Goal: Task Accomplishment & Management: Manage account settings

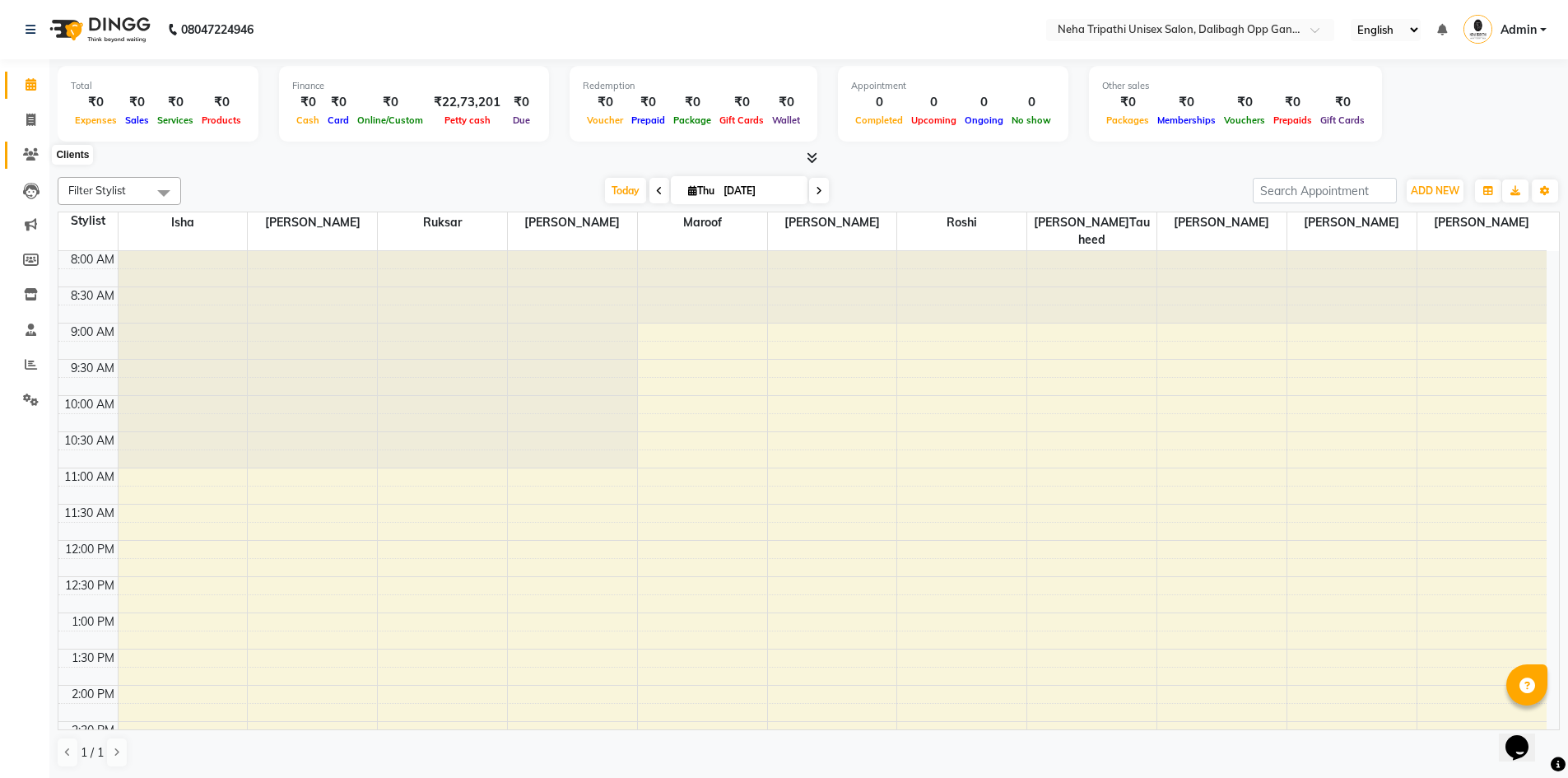
drag, startPoint x: 0, startPoint y: 0, endPoint x: 26, endPoint y: 156, distance: 158.2
click at [26, 156] on icon at bounding box center [31, 154] width 15 height 13
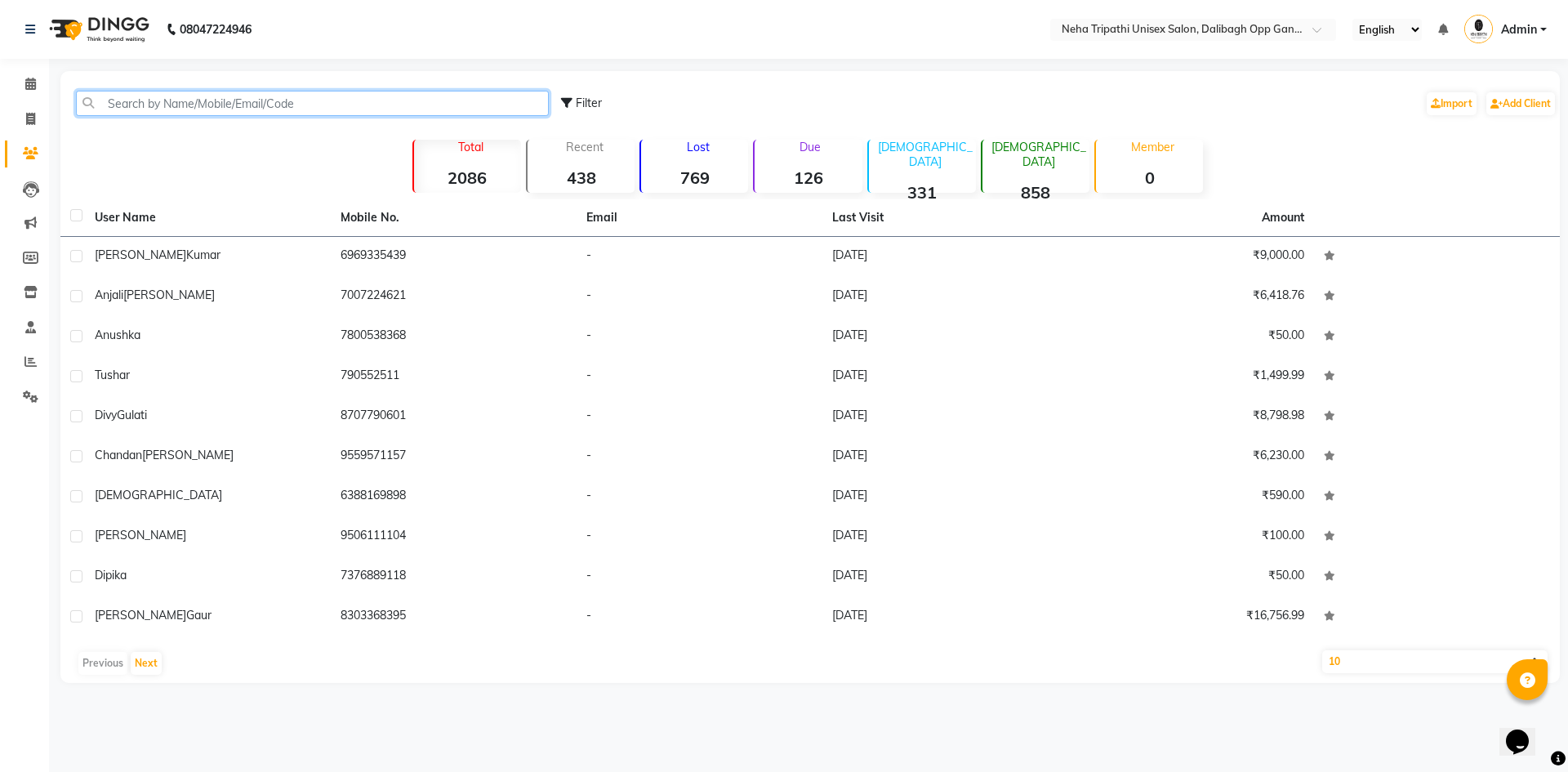
click at [238, 111] on input "text" at bounding box center [313, 103] width 473 height 26
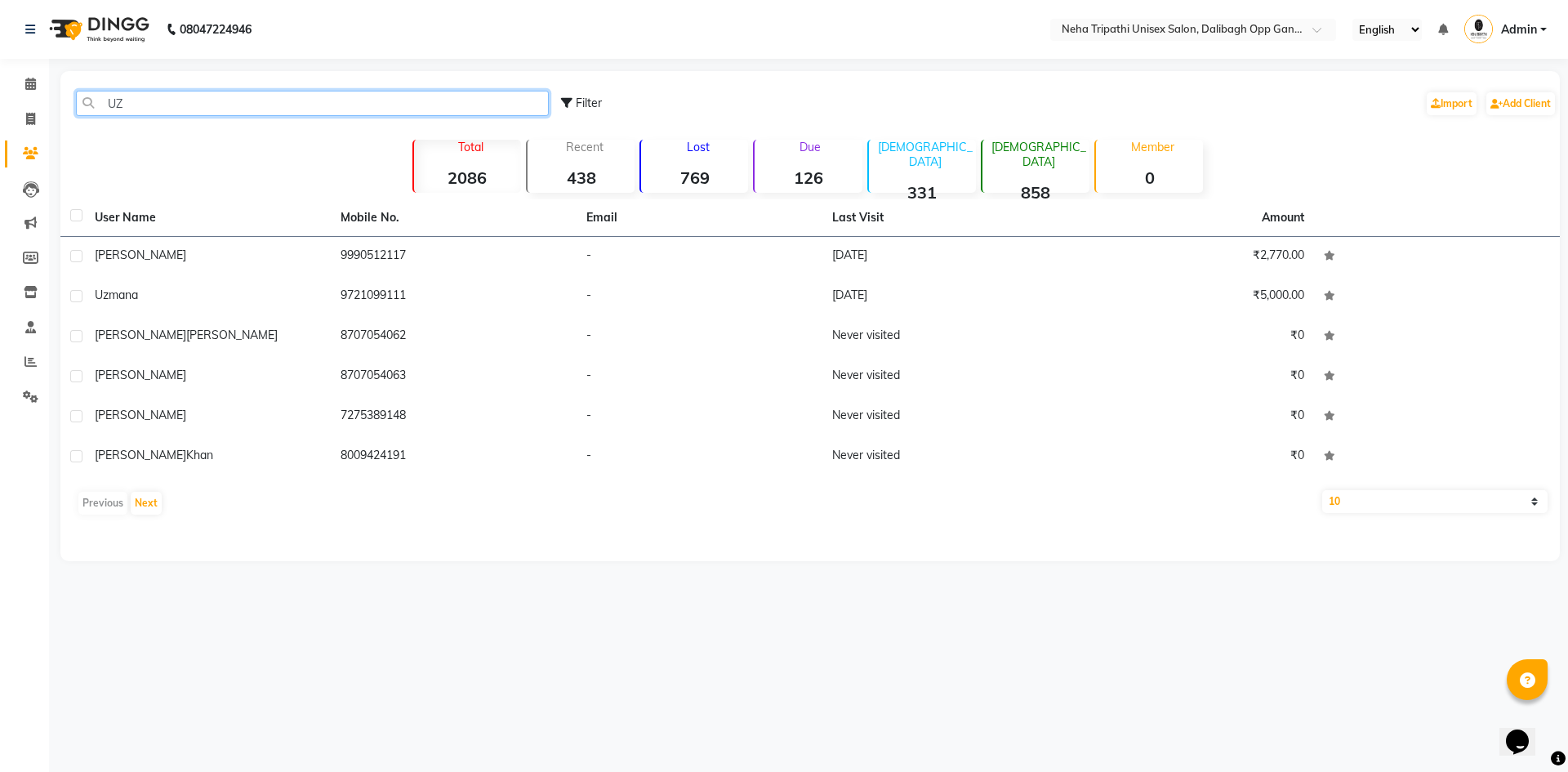
type input "U"
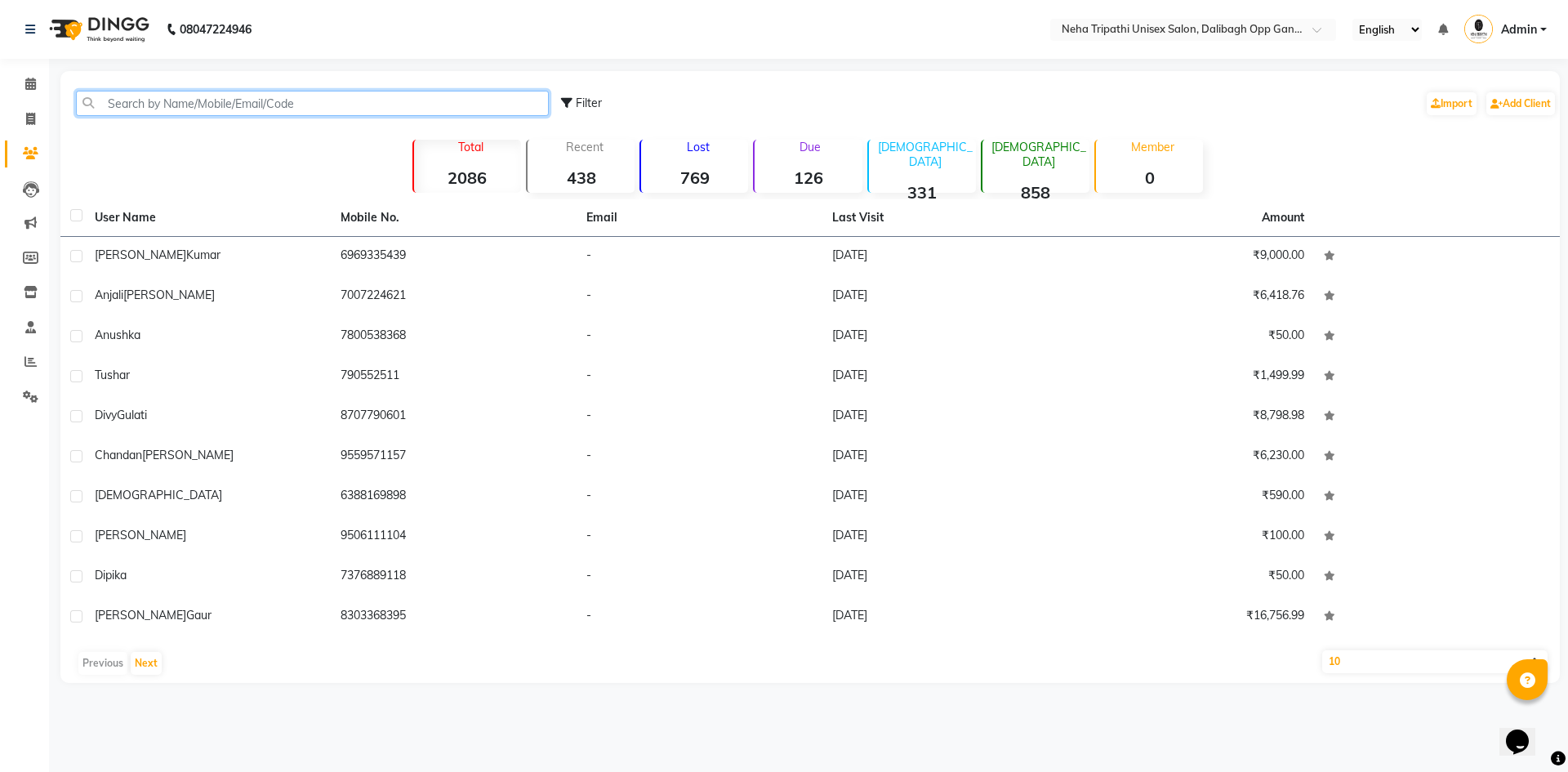
click at [281, 107] on input "text" at bounding box center [313, 103] width 473 height 26
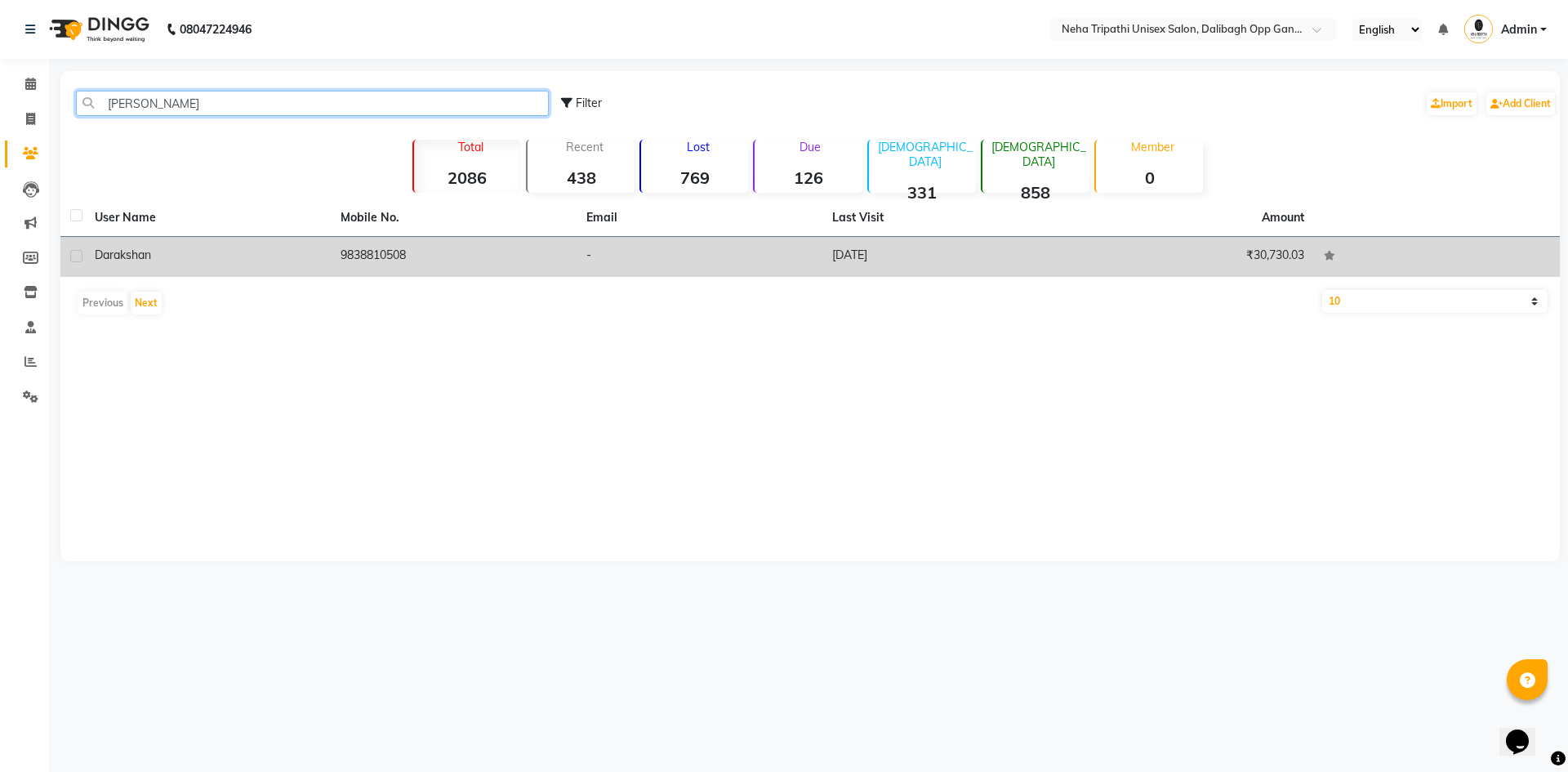
type input "[PERSON_NAME]"
click at [312, 254] on div "Darakshan" at bounding box center [207, 255] width 226 height 17
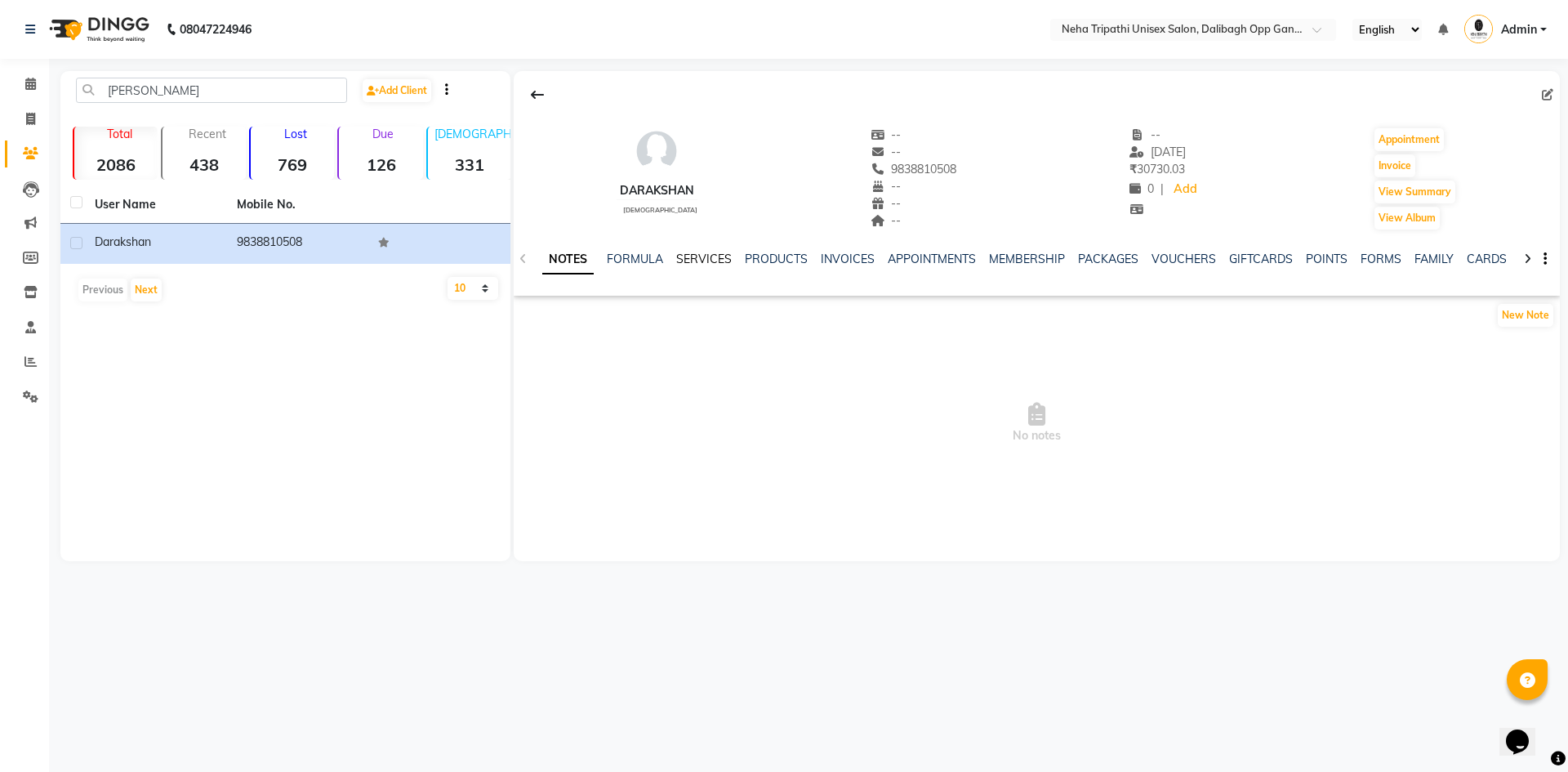
click at [700, 253] on link "SERVICES" at bounding box center [704, 259] width 55 height 14
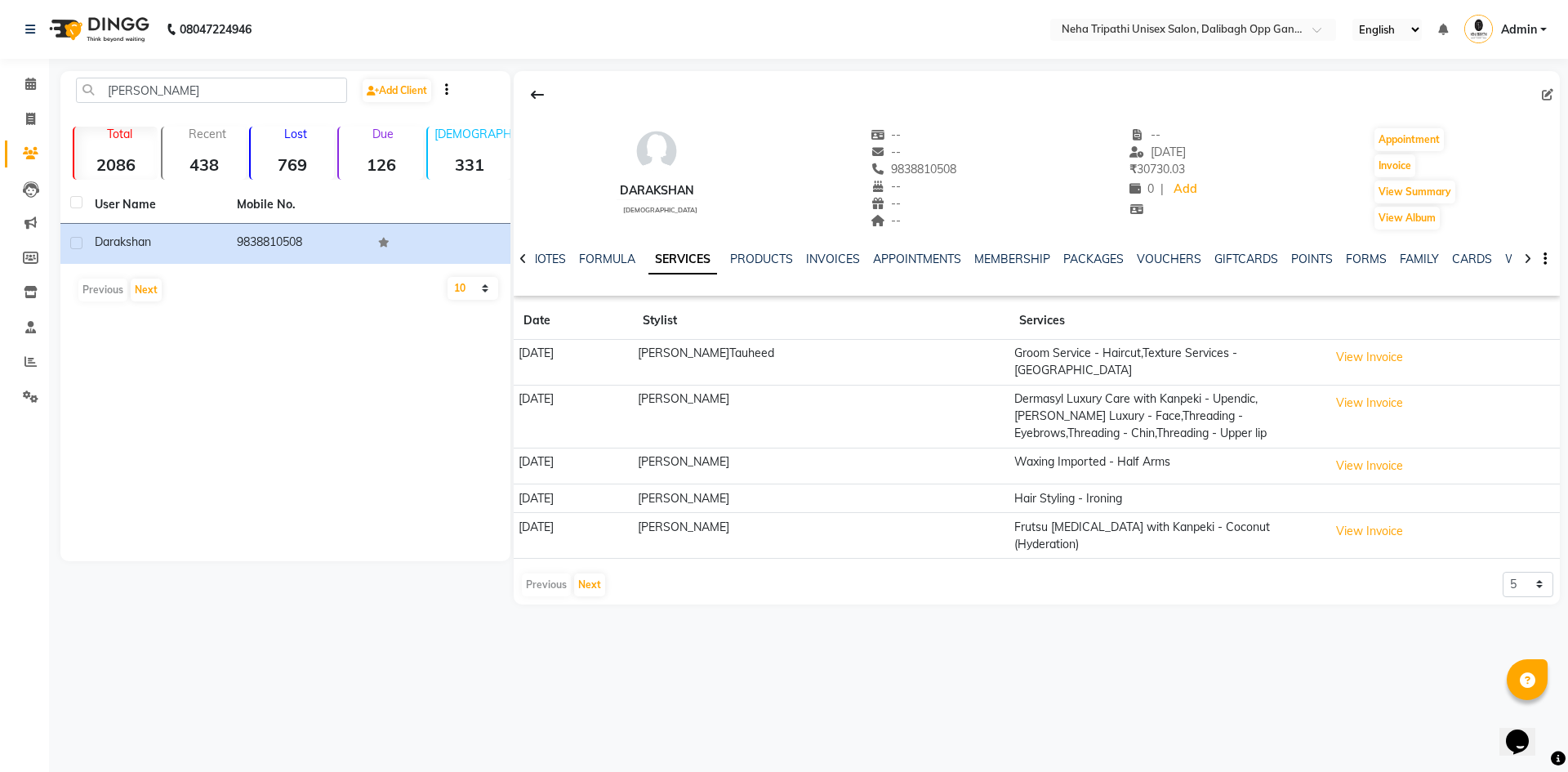
click at [1056, 657] on div "08047224946 Select Location × Neha Tripathi Unisex Salon, Dalibagh Opp Ganna Sa…" at bounding box center [784, 386] width 1568 height 772
click at [1353, 398] on button "View Invoice" at bounding box center [1369, 403] width 82 height 26
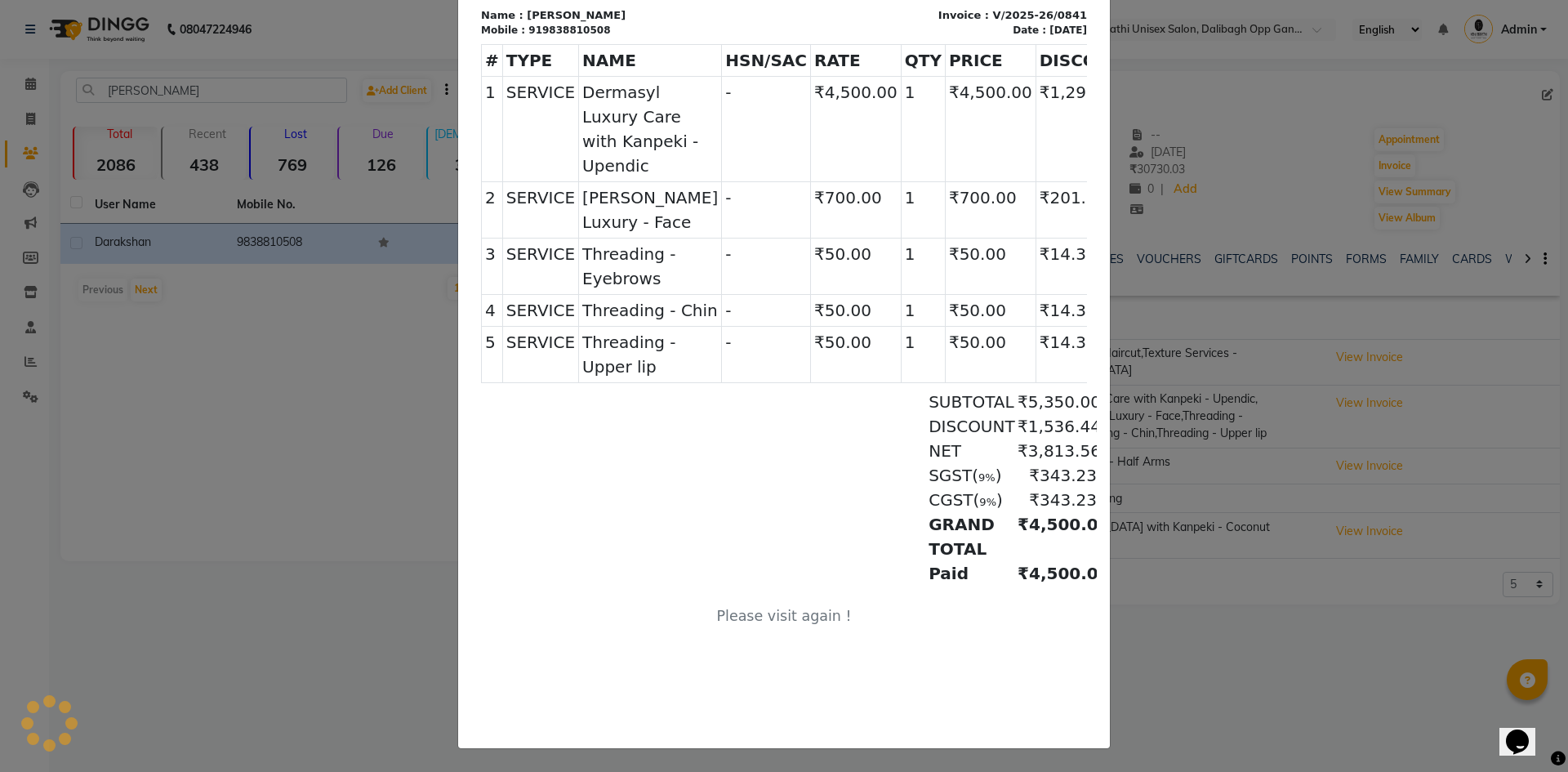
click at [1287, 671] on ngb-modal-window "INVOICE View Invoice Close" at bounding box center [784, 386] width 1568 height 772
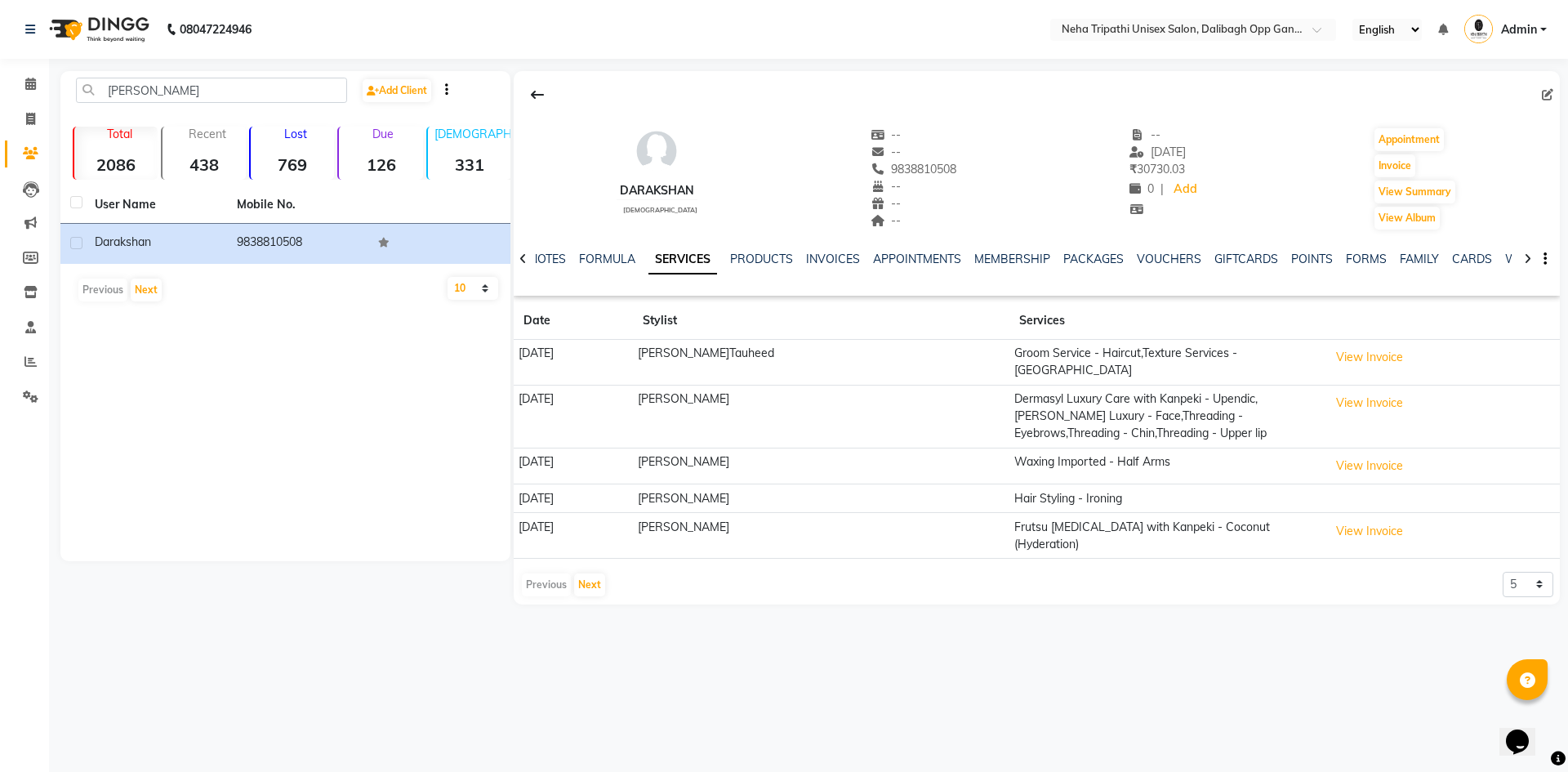
click at [389, 614] on div "08047224946 Select Location × Neha Tripathi Unisex Salon, Dalibagh Opp Ganna Sa…" at bounding box center [784, 386] width 1568 height 772
click at [26, 89] on icon at bounding box center [31, 83] width 10 height 12
